Goal: Check status: Check status

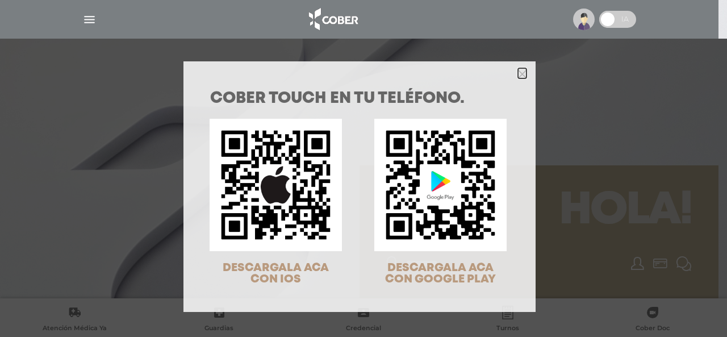
click at [519, 76] on icon "Close" at bounding box center [522, 74] width 9 height 9
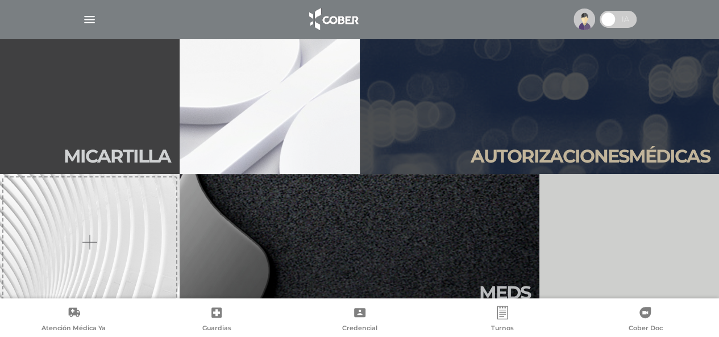
scroll to position [270, 0]
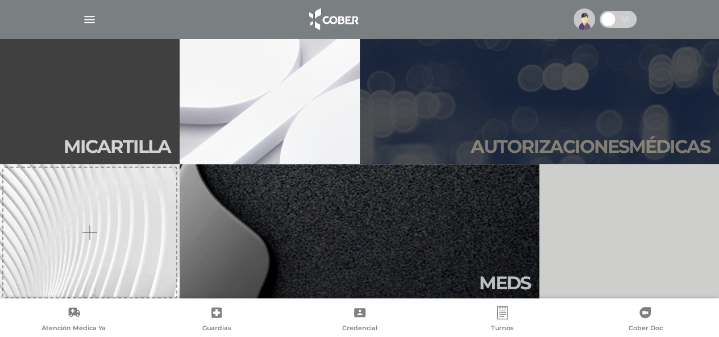
click at [638, 119] on link "Autori zaciones médicas" at bounding box center [540, 96] width 360 height 136
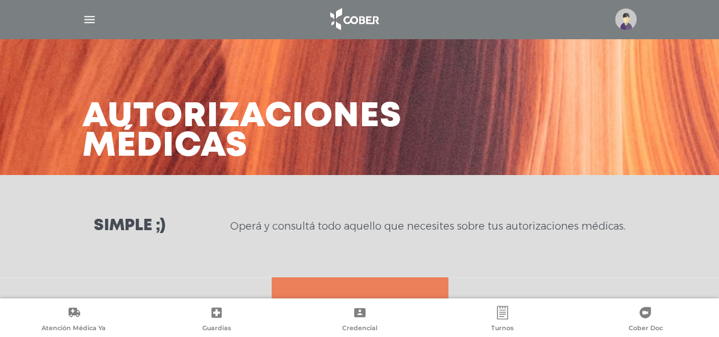
scroll to position [170, 0]
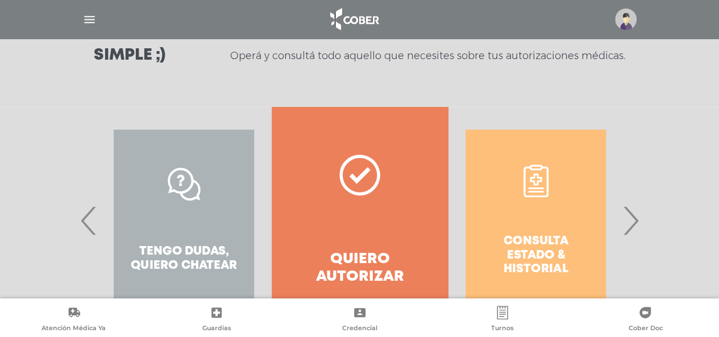
click at [632, 234] on span "›" at bounding box center [630, 220] width 22 height 61
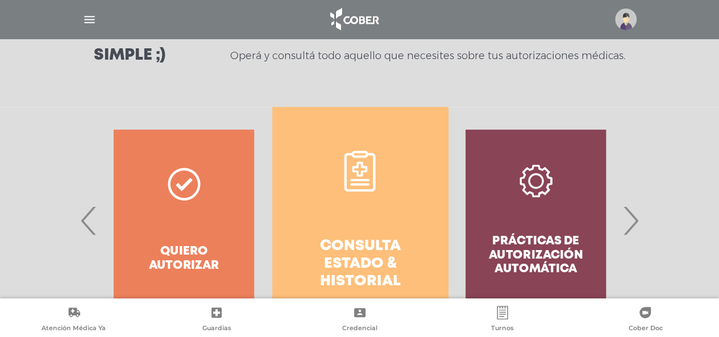
click at [355, 200] on link "Consulta estado & historial" at bounding box center [360, 220] width 176 height 227
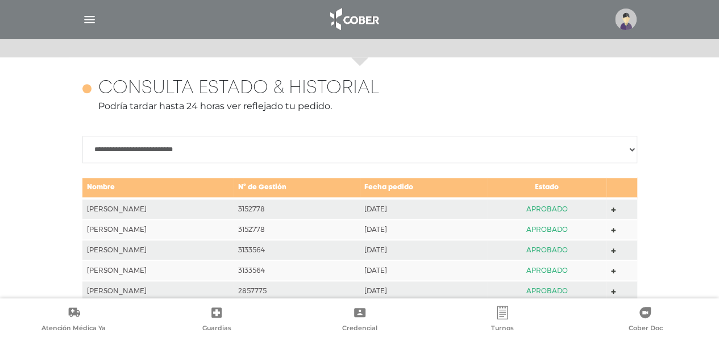
scroll to position [505, 0]
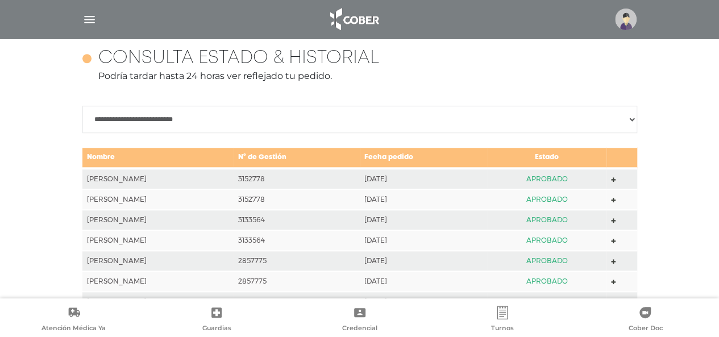
click at [616, 201] on polygon at bounding box center [613, 200] width 5 height 5
click at [616, 177] on polygon at bounding box center [613, 179] width 5 height 5
